Goal: Task Accomplishment & Management: Complete application form

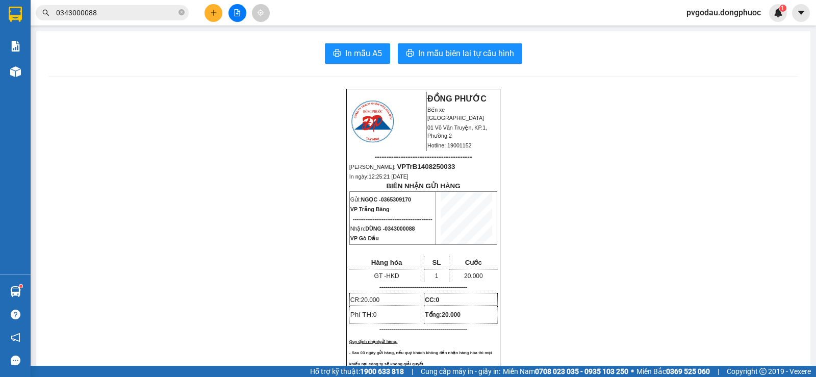
drag, startPoint x: 184, startPoint y: 13, endPoint x: 176, endPoint y: 13, distance: 8.2
click at [184, 13] on icon "close-circle" at bounding box center [181, 12] width 6 height 6
click at [168, 13] on input "text" at bounding box center [116, 12] width 120 height 11
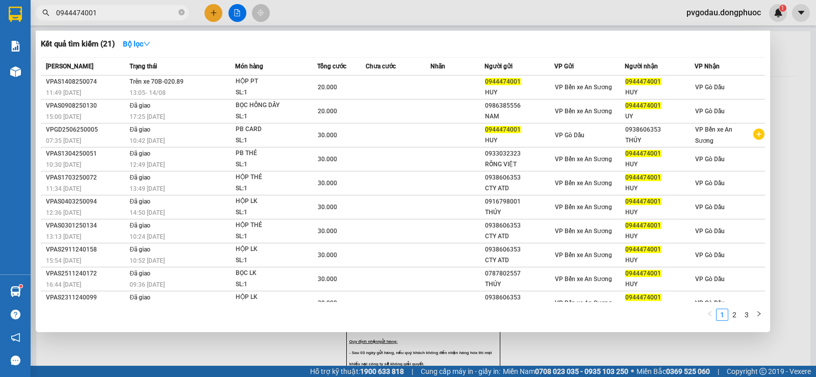
click at [149, 10] on input "0944474001" at bounding box center [116, 12] width 120 height 11
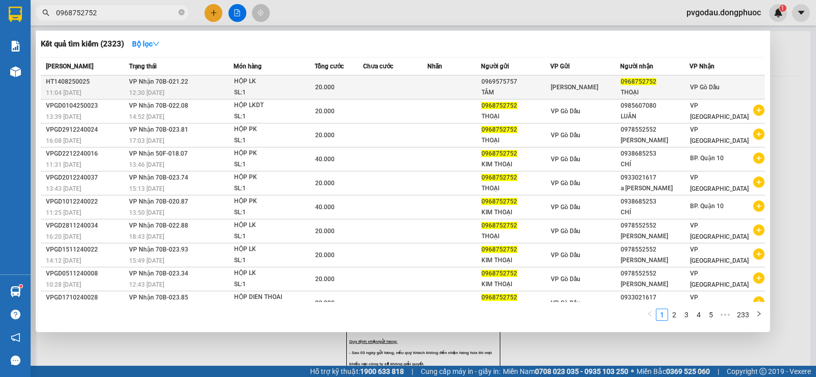
type input "0968752752"
click at [348, 87] on div "20.000" at bounding box center [338, 87] width 47 height 11
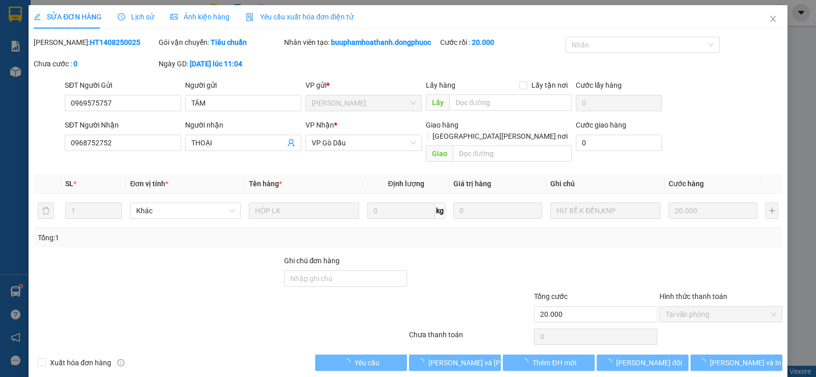
type input "0969575757"
type input "TÂM"
type input "0968752752"
type input "THOẠI"
type input "20.000"
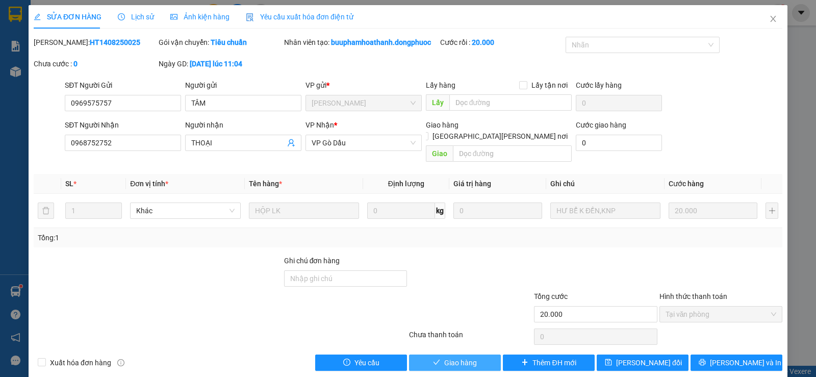
click at [444, 357] on span "Giao hàng" at bounding box center [460, 362] width 33 height 11
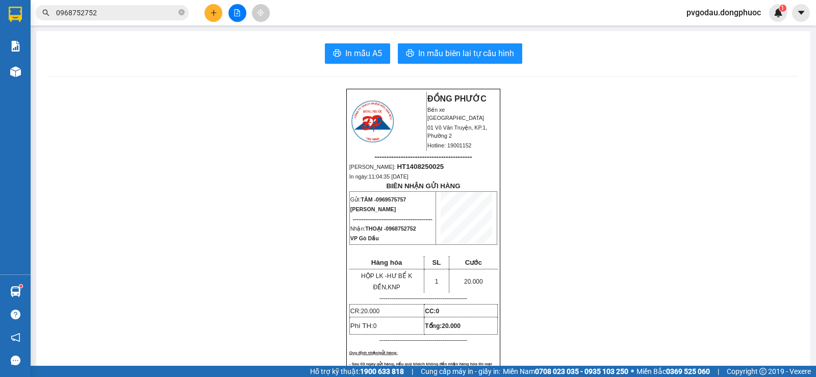
click at [128, 2] on div "Kết quả [PERSON_NAME] ( 2323 ) Bộ lọc Mã ĐH Trạng thái Món hàng Tổng [PERSON_NA…" at bounding box center [408, 12] width 816 height 25
click at [129, 8] on input "0968752752" at bounding box center [116, 12] width 120 height 11
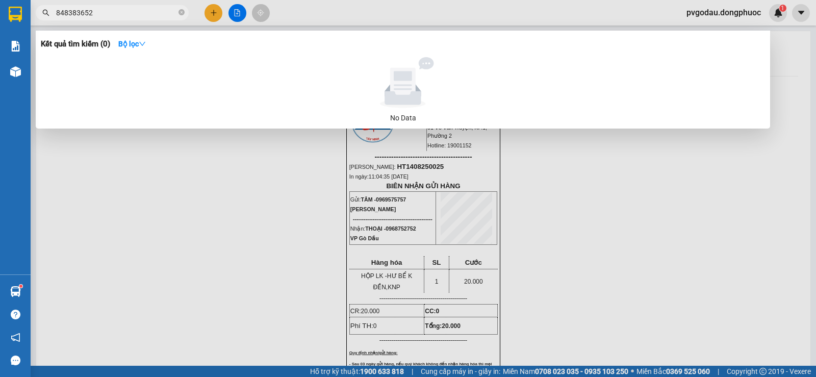
click at [57, 11] on input "848383652" at bounding box center [116, 12] width 120 height 11
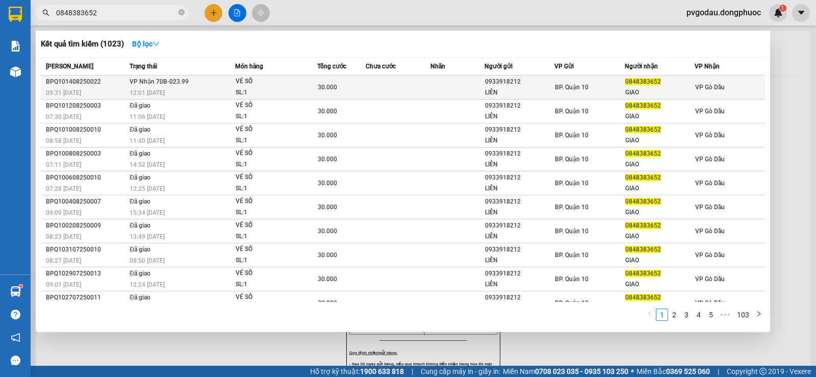
type input "0848383652"
click at [201, 87] on div "12:01 [DATE]" at bounding box center [181, 92] width 105 height 11
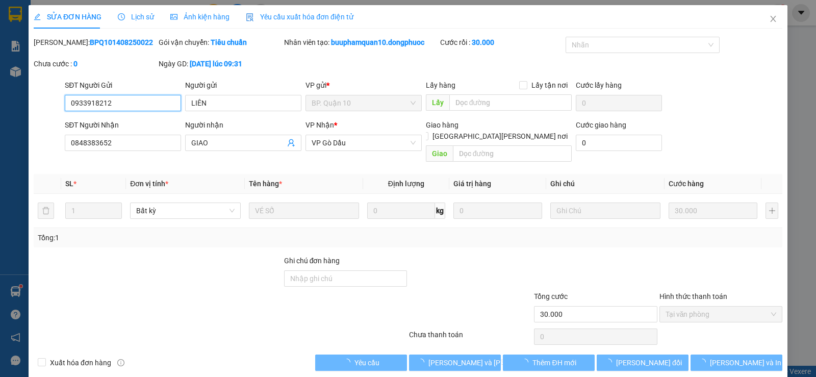
type input "0933918212"
type input "LIÊN"
type input "0848383652"
type input "GIAO"
type input "30.000"
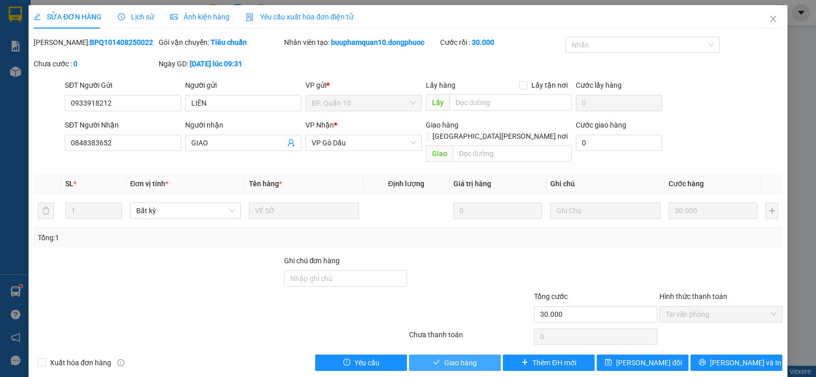
click at [456, 357] on span "Giao hàng" at bounding box center [460, 362] width 33 height 11
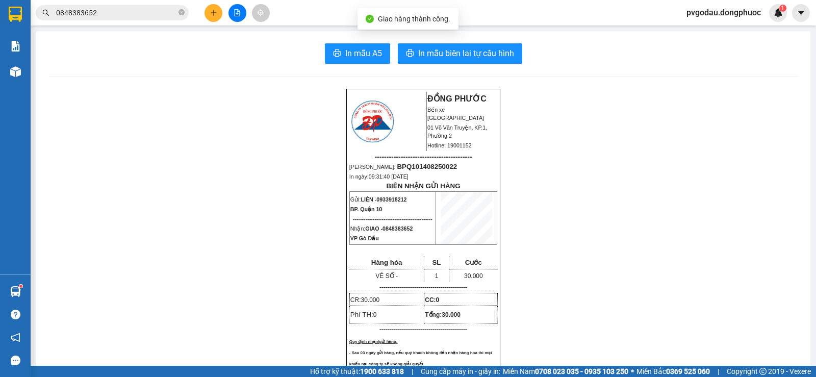
click at [136, 14] on input "0848383652" at bounding box center [116, 12] width 120 height 11
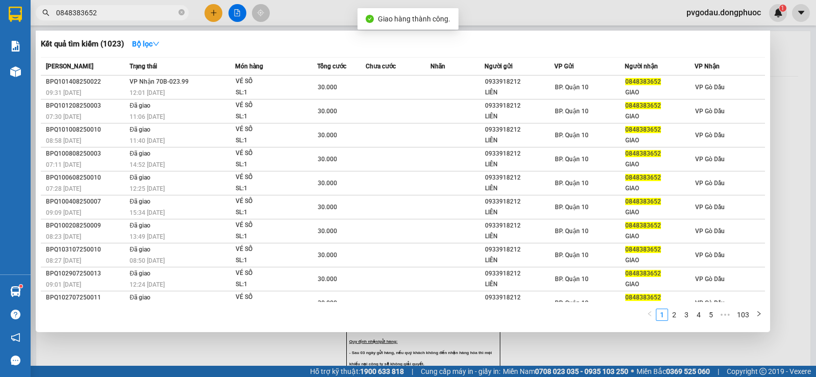
click at [136, 14] on input "0848383652" at bounding box center [116, 12] width 120 height 11
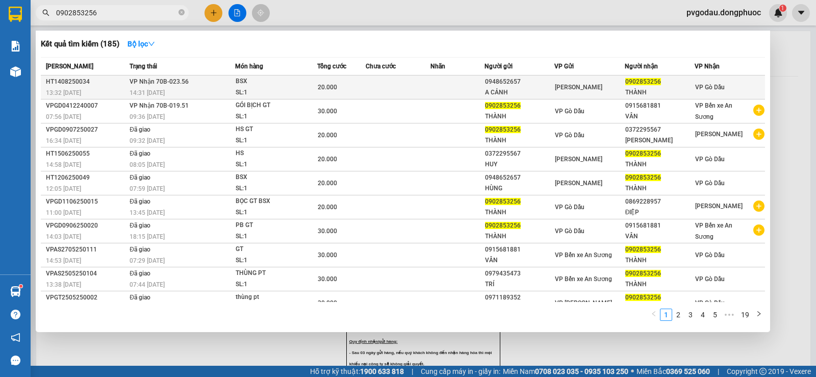
type input "0902853256"
click at [352, 88] on div "20.000" at bounding box center [341, 87] width 47 height 11
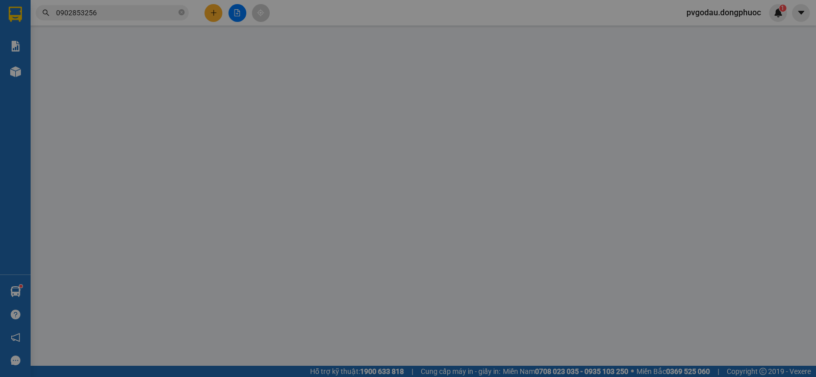
type input "0948652657"
type input "A CẢNH"
type input "0902853256"
type input "THÀNH"
type input "20.000"
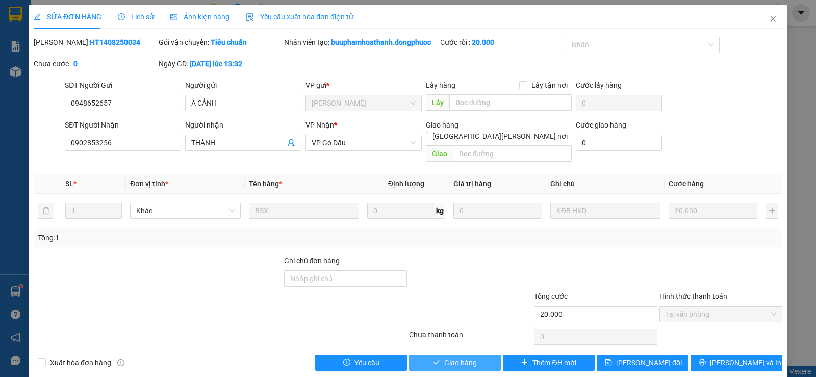
click at [465, 357] on span "Giao hàng" at bounding box center [460, 362] width 33 height 11
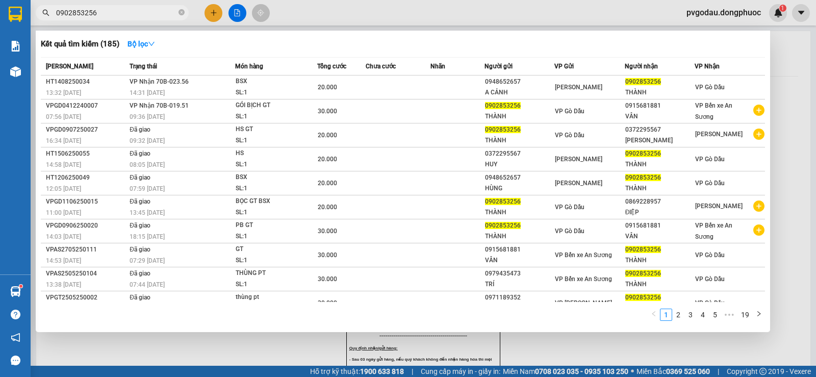
click at [125, 13] on input "0902853256" at bounding box center [116, 12] width 120 height 11
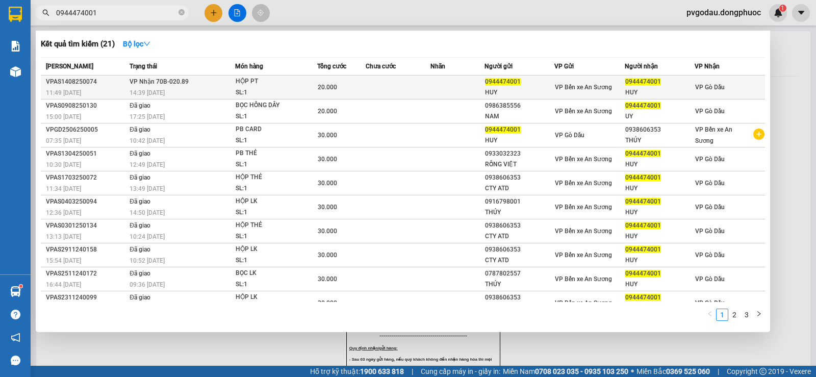
type input "0944474001"
click at [311, 89] on span "HỘP PT SL: 1" at bounding box center [275, 87] width 81 height 22
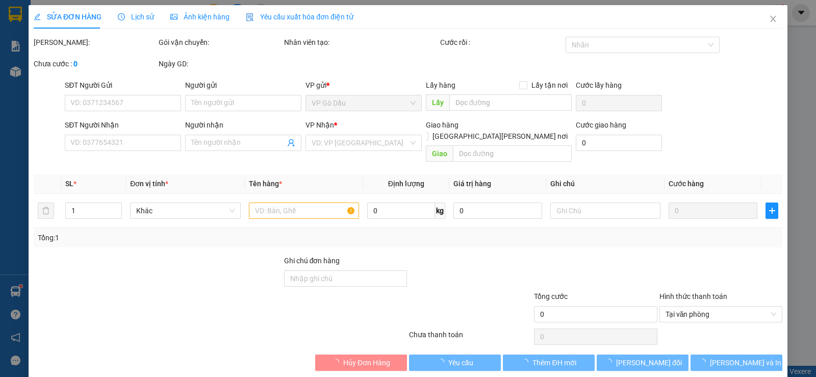
type input "0944474001"
type input "HUY"
type input "0944474001"
type input "HUY"
type input "20.000"
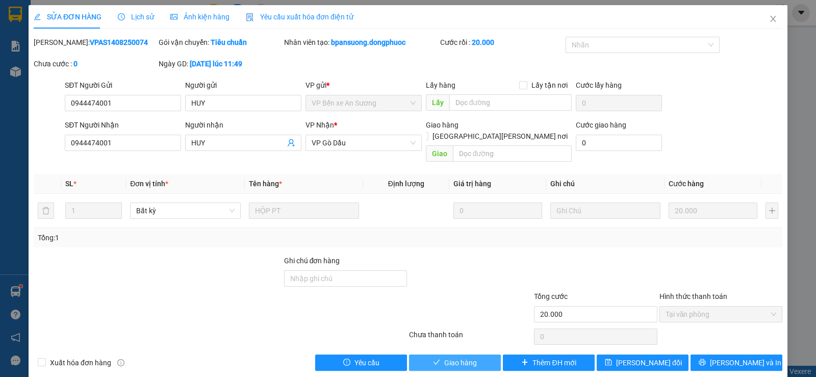
drag, startPoint x: 449, startPoint y: 355, endPoint x: 444, endPoint y: 343, distance: 12.8
click at [449, 357] on span "Giao hàng" at bounding box center [460, 362] width 33 height 11
